Goal: Navigation & Orientation: Find specific page/section

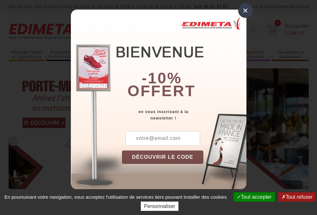
click at [253, 197] on button "Tout accepter" at bounding box center [254, 196] width 41 height 9
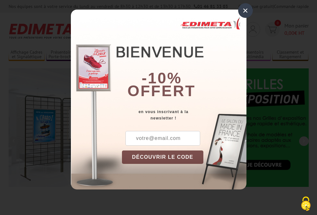
click at [245, 10] on div "×" at bounding box center [245, 10] width 15 height 15
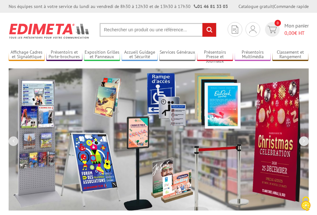
click at [0, 0] on div "Nos équipes sont à votre service du lundi au vendredi de 8h30 à 12h30 et de 13h…" at bounding box center [158, 6] width 317 height 13
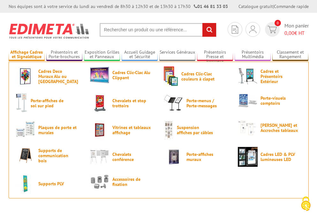
click at [26, 55] on link "Affichage Cadres et Signalétique" at bounding box center [27, 54] width 36 height 11
